Goal: Information Seeking & Learning: Learn about a topic

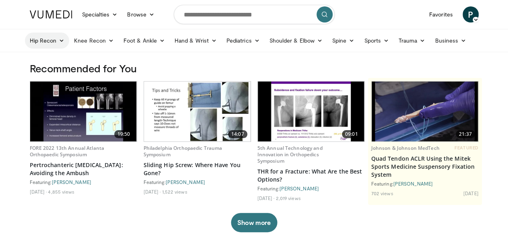
click at [59, 40] on icon at bounding box center [62, 41] width 6 height 6
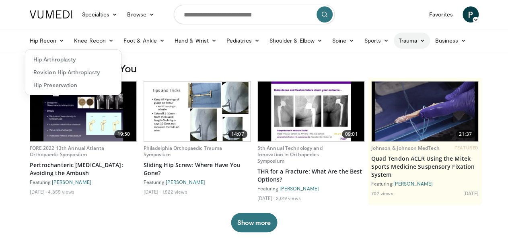
click at [419, 39] on icon at bounding box center [422, 41] width 6 height 6
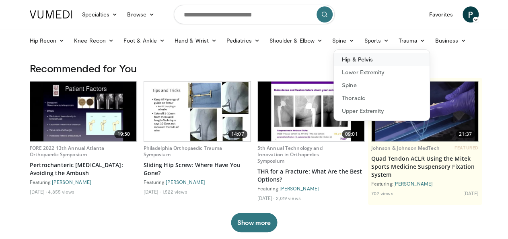
click at [335, 61] on link "Hip & Pelvis" at bounding box center [382, 59] width 96 height 13
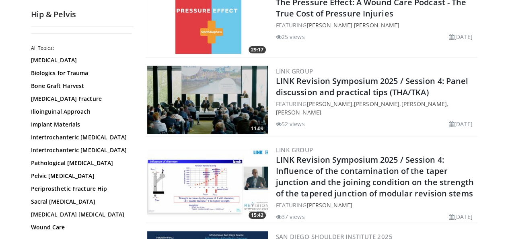
scroll to position [1387, 0]
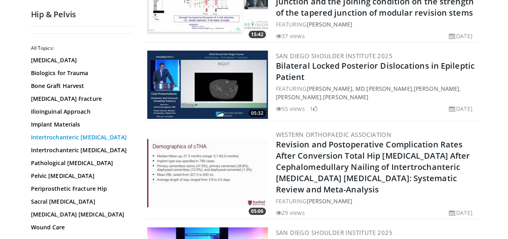
click at [55, 138] on link "Intertrochanteric [MEDICAL_DATA]" at bounding box center [80, 137] width 98 height 8
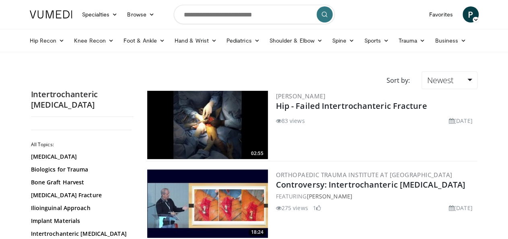
scroll to position [93, 0]
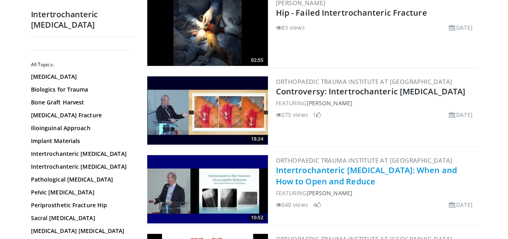
click at [299, 168] on link "Intertrochanteric Fractures: When and How to Open and Reduce" at bounding box center [366, 176] width 181 height 22
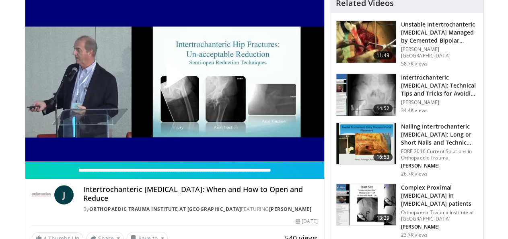
click at [174, 78] on span "Video Player" at bounding box center [174, 78] width 0 height 0
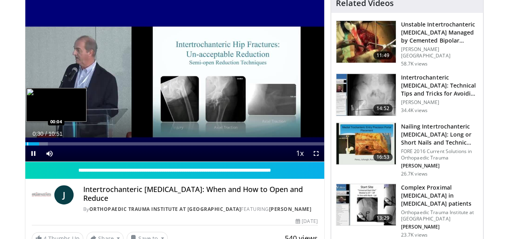
click at [27, 145] on div "Progress Bar" at bounding box center [27, 143] width 1 height 3
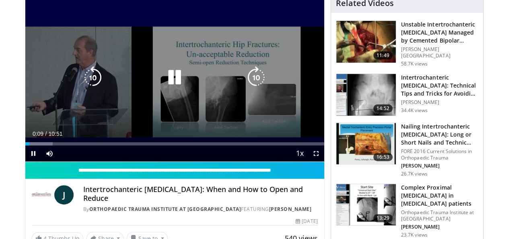
click at [82, 82] on icon "Video Player" at bounding box center [93, 77] width 23 height 23
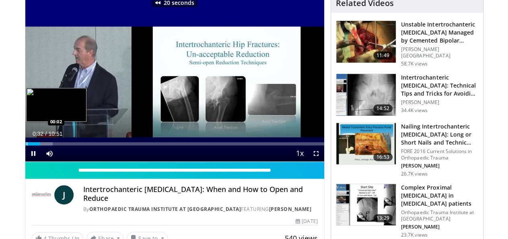
click at [27, 145] on div "Progress Bar" at bounding box center [27, 143] width 1 height 3
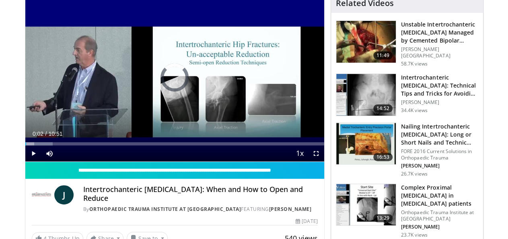
click at [25, 158] on div "**********" at bounding box center [174, 122] width 299 height 258
click at [323, 162] on span "Video Player" at bounding box center [316, 153] width 16 height 16
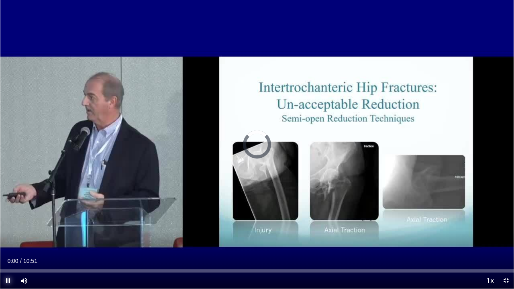
click at [8, 239] on span "Video Player" at bounding box center [8, 281] width 16 height 16
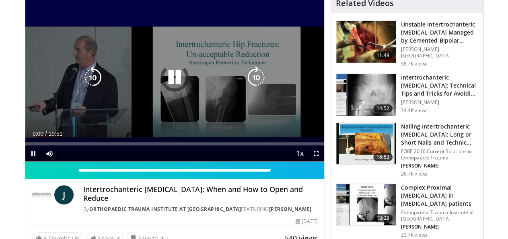
click at [171, 87] on icon "Video Player" at bounding box center [174, 77] width 23 height 23
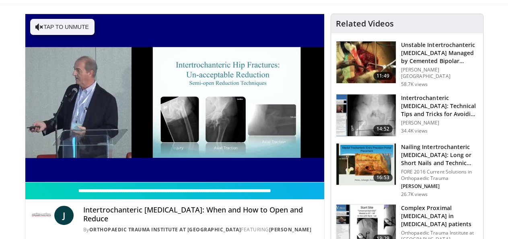
scroll to position [47, 0]
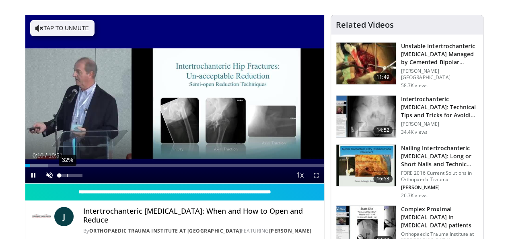
click at [59, 177] on div "32%" at bounding box center [70, 175] width 23 height 3
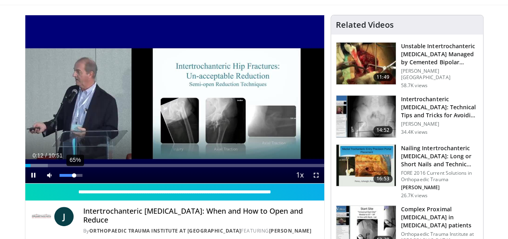
drag, startPoint x: 46, startPoint y: 190, endPoint x: 54, endPoint y: 190, distance: 8.0
click at [59, 177] on div "Volume Level" at bounding box center [66, 175] width 15 height 3
drag, startPoint x: 54, startPoint y: 190, endPoint x: 63, endPoint y: 190, distance: 8.8
click at [63, 177] on div "Volume Level" at bounding box center [70, 175] width 23 height 3
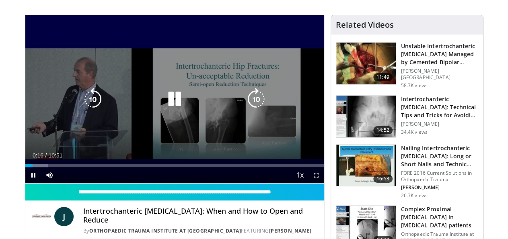
click at [82, 104] on icon "Video Player" at bounding box center [93, 99] width 23 height 23
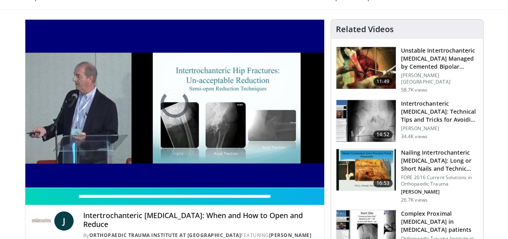
scroll to position [42, 0]
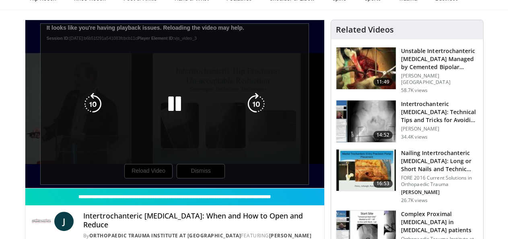
click at [149, 188] on div "10 seconds Tap to unmute" at bounding box center [174, 104] width 299 height 168
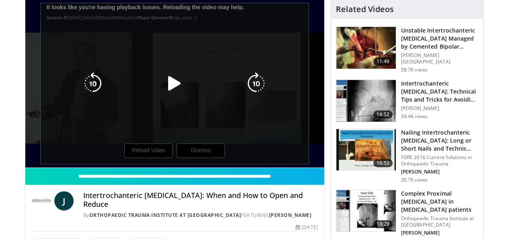
scroll to position [66, 0]
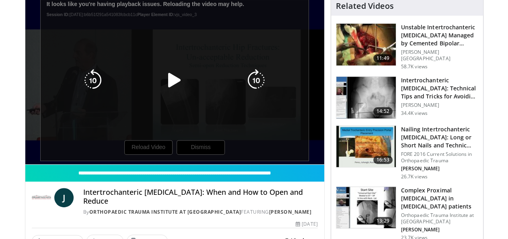
click at [164, 83] on icon "Video Player" at bounding box center [174, 80] width 23 height 23
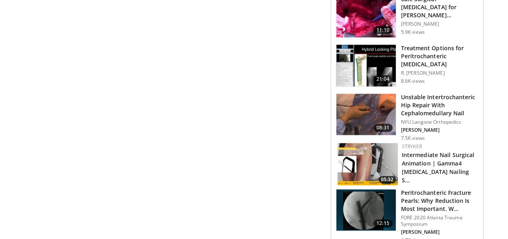
scroll to position [506, 0]
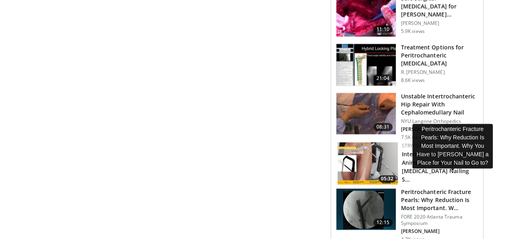
click at [424, 188] on h3 "Peritrochanteric Fracture Pearls: Why Reduction Is Most Important. W…" at bounding box center [439, 200] width 77 height 24
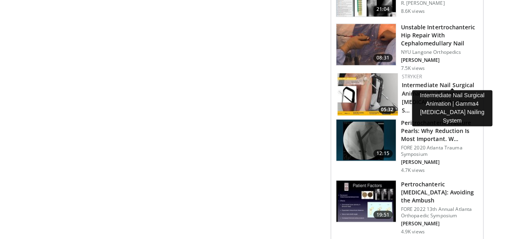
scroll to position [576, 0]
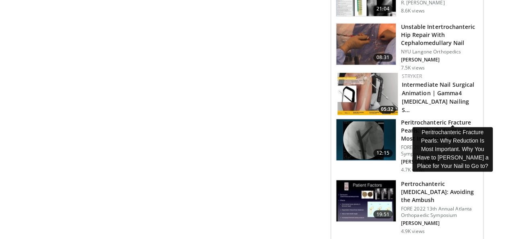
click at [423, 119] on h3 "Peritrochanteric Fracture Pearls: Why Reduction Is Most Important. W…" at bounding box center [439, 131] width 77 height 24
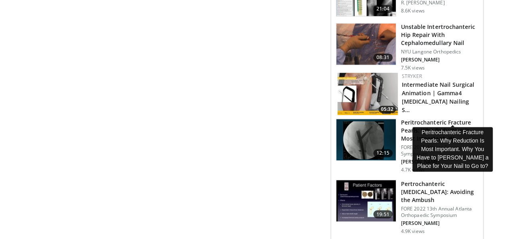
click at [436, 119] on h3 "Peritrochanteric Fracture Pearls: Why Reduction Is Most Important. W…" at bounding box center [439, 131] width 77 height 24
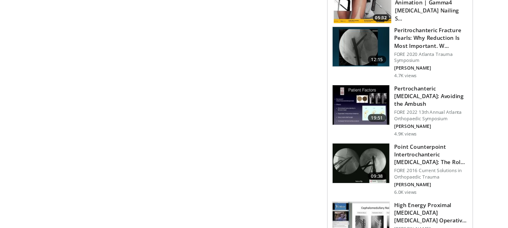
scroll to position [667, 0]
